Goal: Task Accomplishment & Management: Use online tool/utility

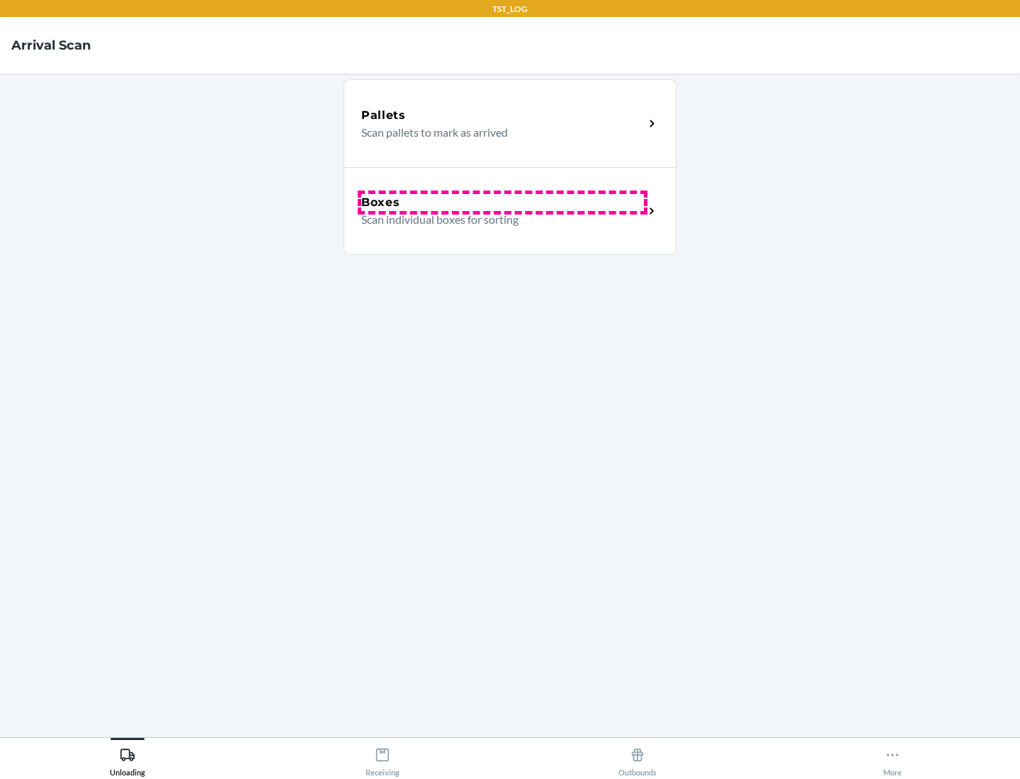
click at [502, 203] on div "Boxes" at bounding box center [502, 202] width 283 height 17
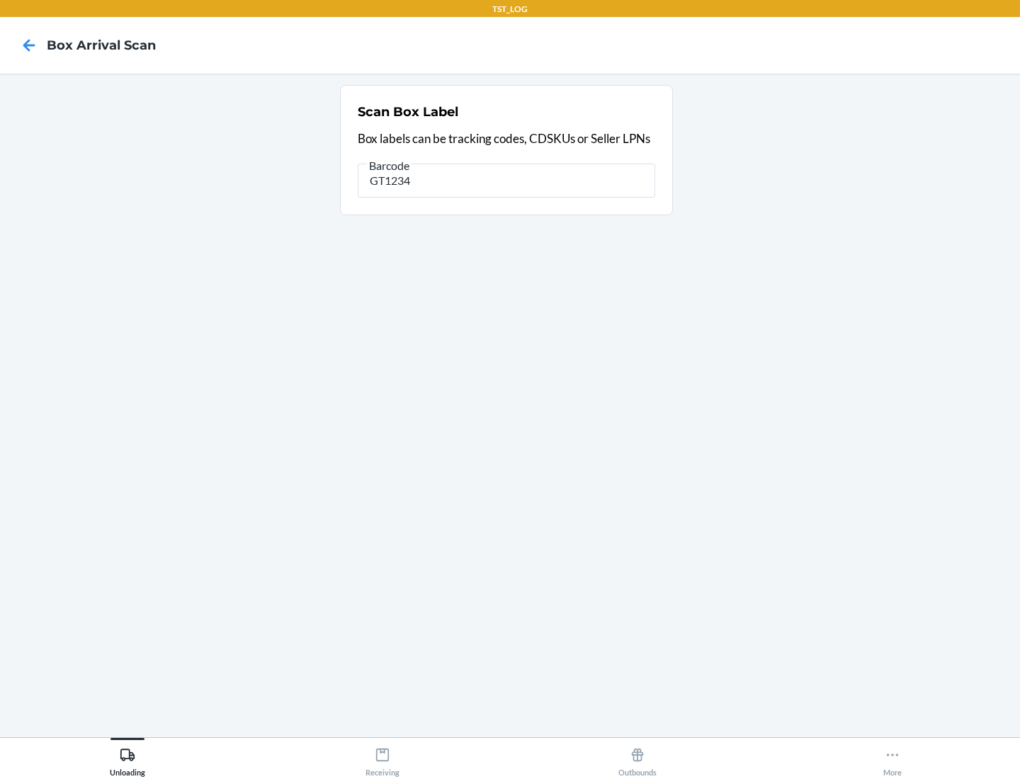
type input "GT1234"
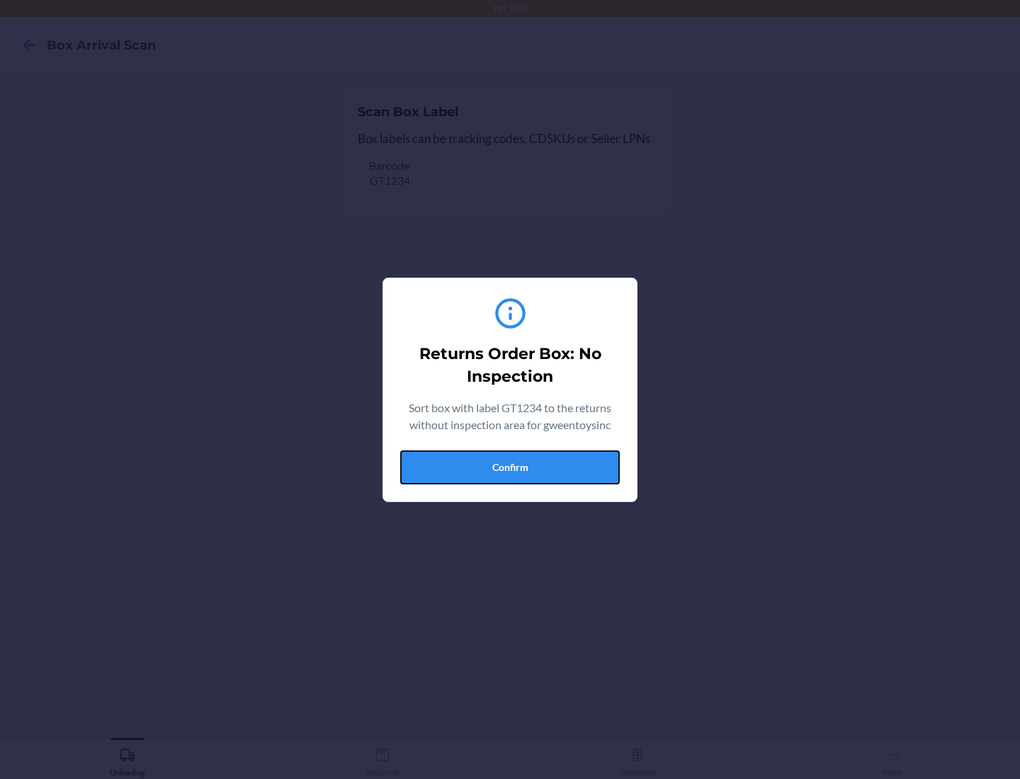
click at [510, 467] on button "Confirm" at bounding box center [510, 468] width 220 height 34
